Goal: Task Accomplishment & Management: Use online tool/utility

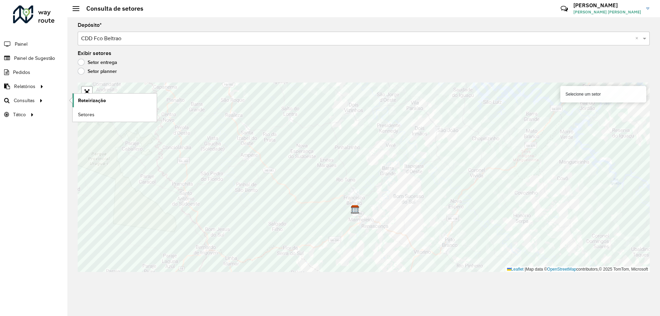
click at [80, 101] on span "Roteirização" at bounding box center [92, 100] width 28 height 7
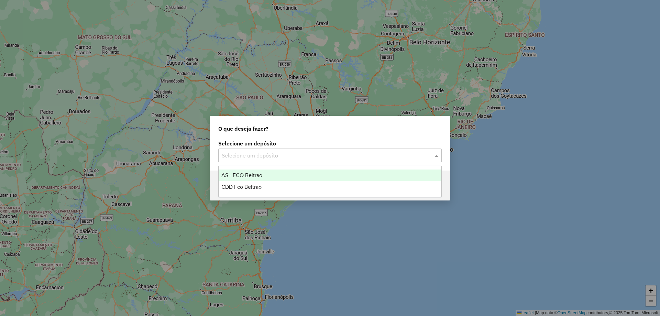
click at [242, 152] on input "text" at bounding box center [323, 156] width 203 height 8
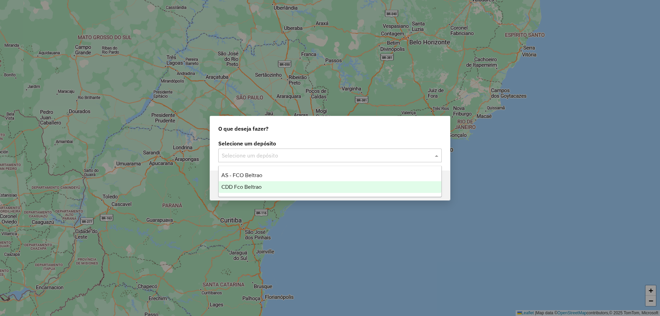
click at [259, 186] on span "CDD Fco Beltrao" at bounding box center [242, 187] width 40 height 6
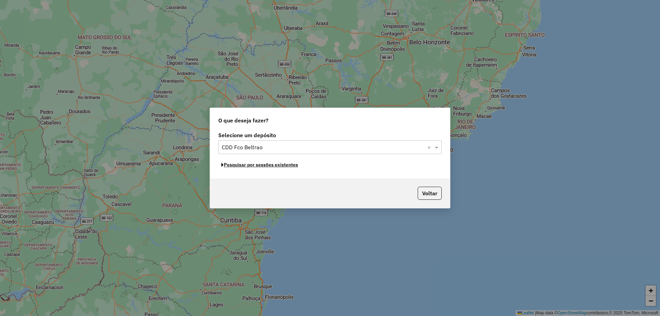
drag, startPoint x: 287, startPoint y: 162, endPoint x: 276, endPoint y: 184, distance: 24.9
click at [276, 186] on div "O que deseja fazer? Selecione um depósito Selecione um depósito × CDD Fco Beltr…" at bounding box center [330, 158] width 241 height 101
click at [276, 164] on button "Pesquisar por sessões existentes" at bounding box center [259, 165] width 83 height 11
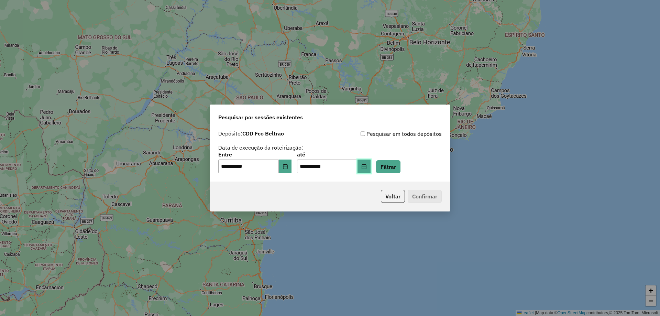
click at [367, 165] on icon "Choose Date" at bounding box center [365, 167] width 6 height 6
click at [401, 163] on button "Filtrar" at bounding box center [388, 166] width 24 height 13
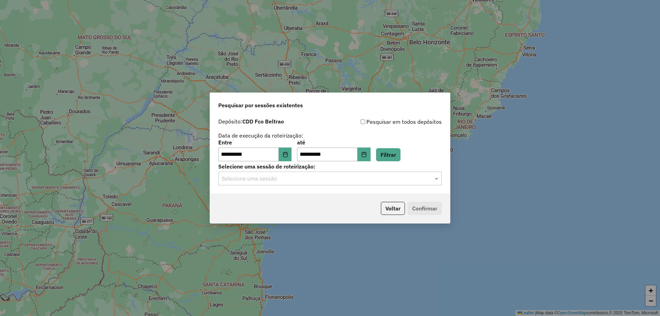
click at [319, 181] on input "text" at bounding box center [323, 179] width 203 height 8
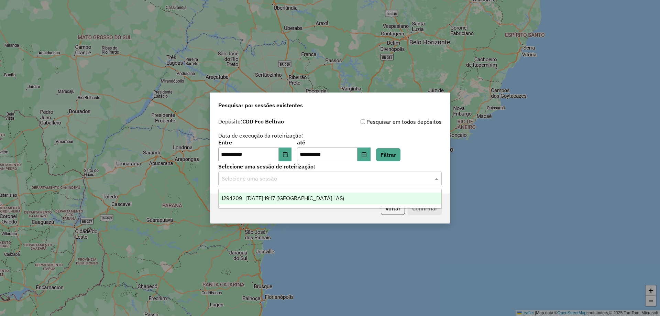
click at [257, 196] on span "1294209 - [DATE] 19:17 ([GEOGRAPHIC_DATA] | AS)" at bounding box center [283, 198] width 123 height 6
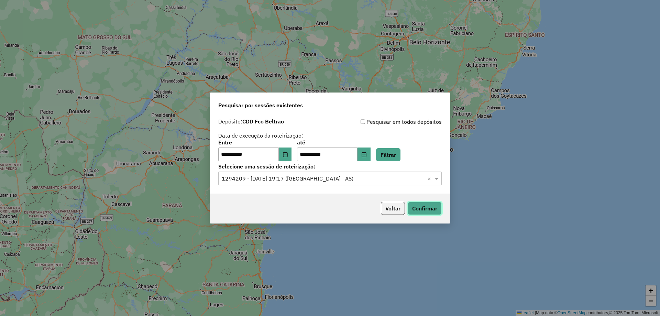
click at [431, 208] on button "Confirmar" at bounding box center [425, 208] width 34 height 13
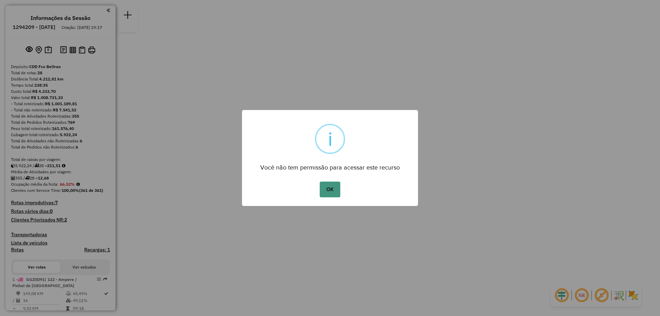
click at [334, 189] on button "OK" at bounding box center [330, 190] width 20 height 16
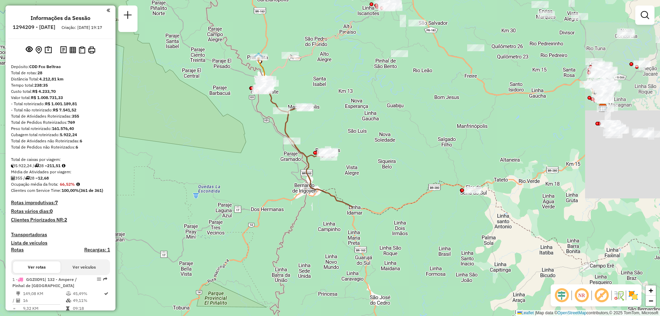
drag, startPoint x: 518, startPoint y: 131, endPoint x: 312, endPoint y: 146, distance: 205.9
click at [143, 164] on div "Janela de atendimento Grade de atendimento Capacidade Transportadoras Veículos …" at bounding box center [330, 158] width 660 height 316
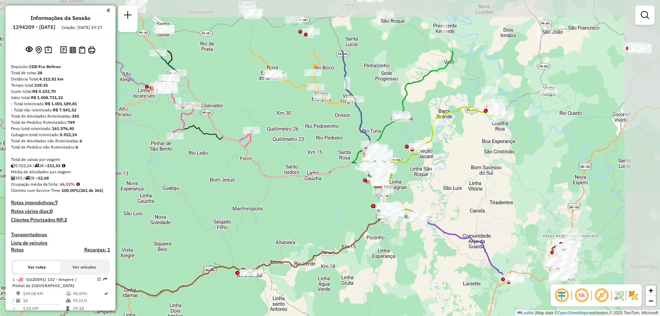
drag, startPoint x: 524, startPoint y: 135, endPoint x: 267, endPoint y: 259, distance: 284.8
click at [267, 259] on div "Janela de atendimento Grade de atendimento Capacidade Transportadoras Veículos …" at bounding box center [330, 158] width 660 height 316
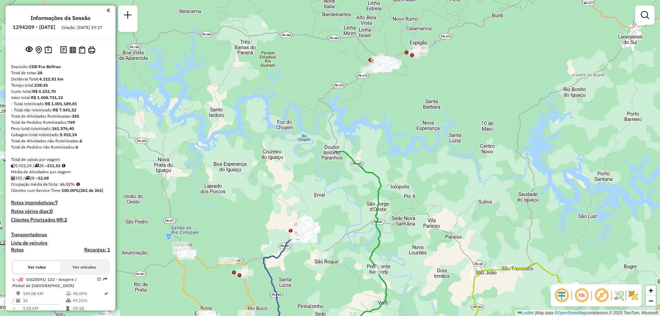
drag, startPoint x: 423, startPoint y: 104, endPoint x: 404, endPoint y: 266, distance: 163.1
click at [401, 275] on div "Janela de atendimento Grade de atendimento Capacidade Transportadoras Veículos …" at bounding box center [330, 158] width 660 height 316
